Goal: Use online tool/utility: Utilize a website feature to perform a specific function

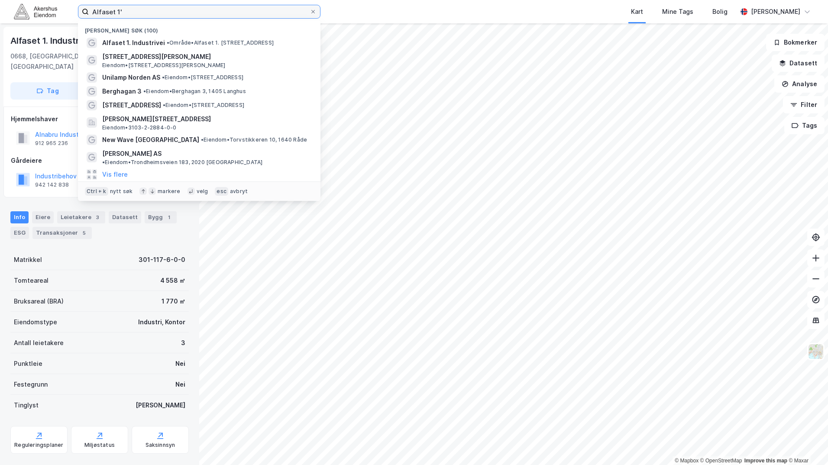
click at [103, 16] on input "Alfaset 1'" at bounding box center [199, 11] width 221 height 13
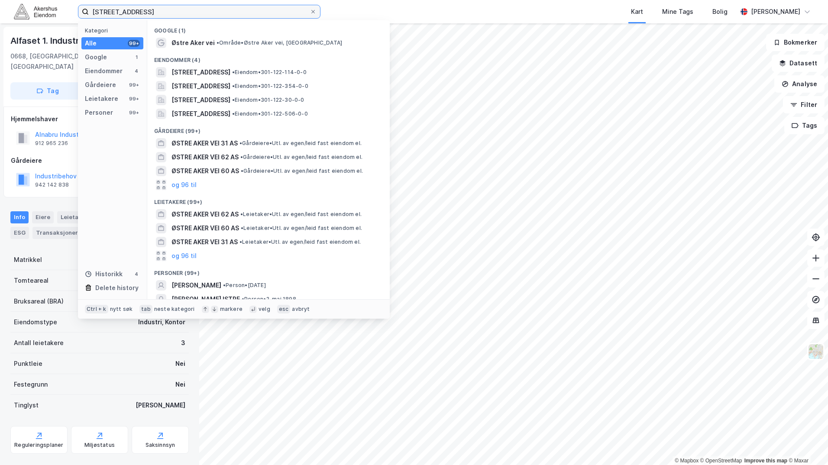
type input "[STREET_ADDRESS]"
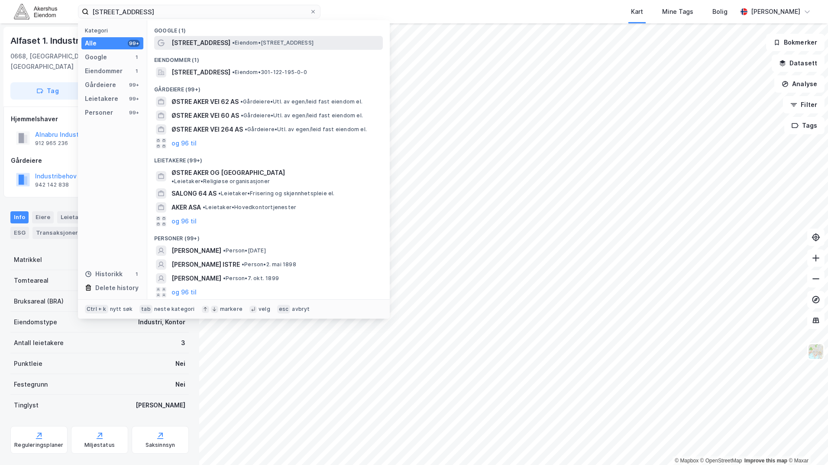
click at [202, 40] on span "[STREET_ADDRESS]" at bounding box center [200, 43] width 59 height 10
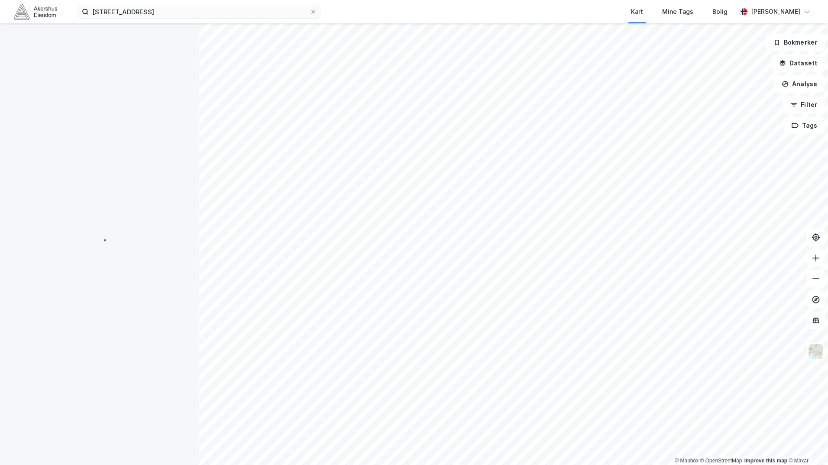
scroll to position [0, 0]
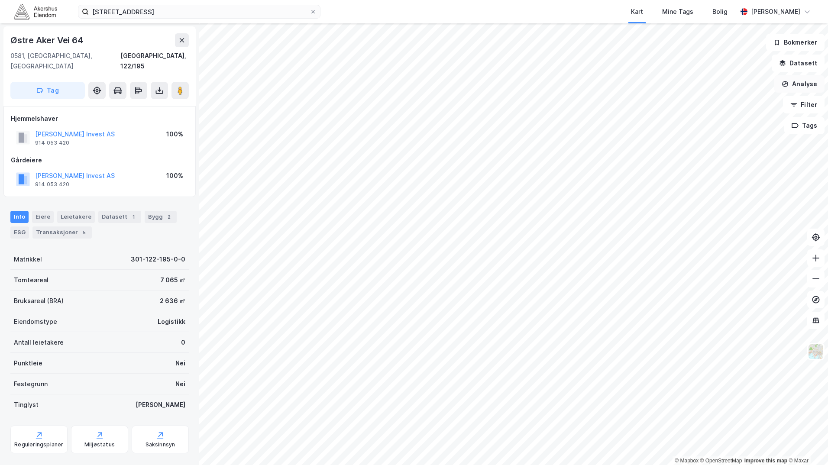
click at [804, 83] on button "Analyse" at bounding box center [799, 83] width 50 height 17
click at [702, 101] on div "Tegn område" at bounding box center [723, 102] width 75 height 7
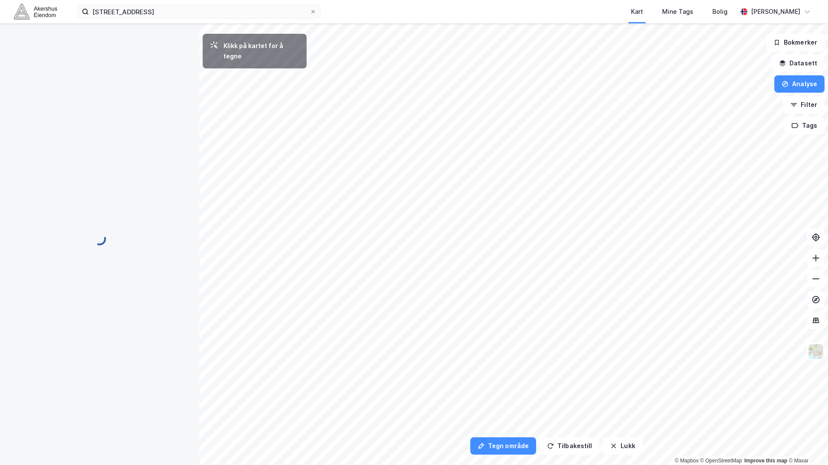
scroll to position [0, 0]
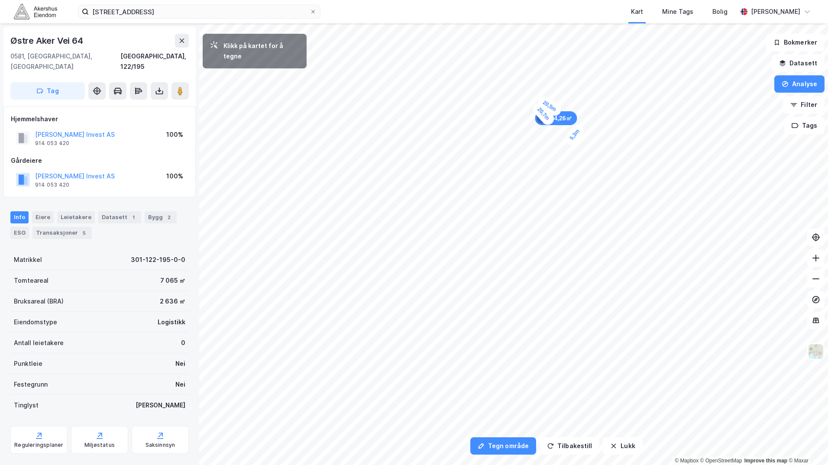
click at [569, 142] on div "5,3m" at bounding box center [574, 134] width 23 height 25
click at [578, 146] on div "2,8m" at bounding box center [573, 144] width 25 height 20
click at [567, 163] on div "5,5m" at bounding box center [573, 154] width 22 height 25
click at [574, 167] on div "2,1m" at bounding box center [570, 165] width 25 height 20
click at [503, 142] on div "5,1m" at bounding box center [511, 149] width 25 height 24
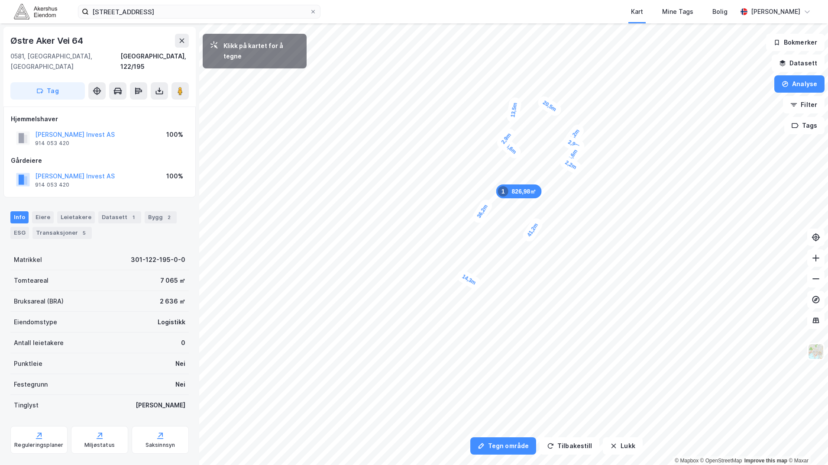
click at [511, 134] on div "2,9m" at bounding box center [505, 138] width 23 height 25
click at [502, 127] on div "2m" at bounding box center [508, 132] width 22 height 21
click at [509, 117] on div "3,4m" at bounding box center [505, 122] width 23 height 25
click at [499, 109] on div "3,5m" at bounding box center [503, 113] width 25 height 23
